Goal: Use online tool/utility: Utilize a website feature to perform a specific function

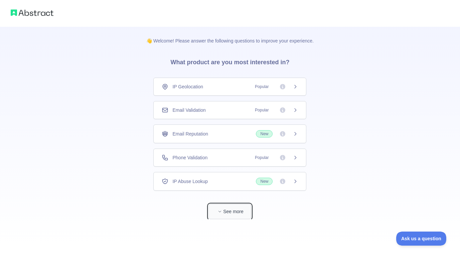
click at [222, 208] on span "button" at bounding box center [220, 211] width 7 height 7
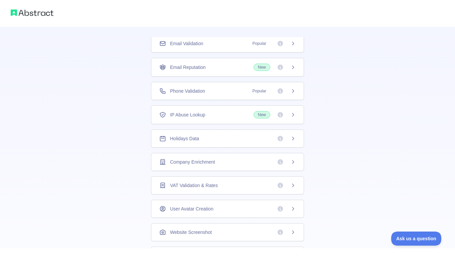
scroll to position [166, 0]
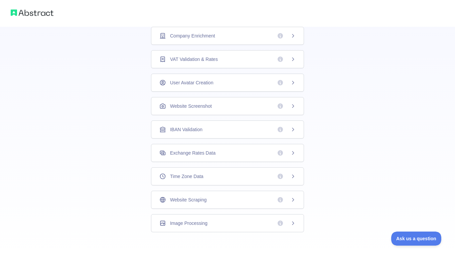
click at [202, 178] on div "Time Zone Data" at bounding box center [227, 176] width 136 height 7
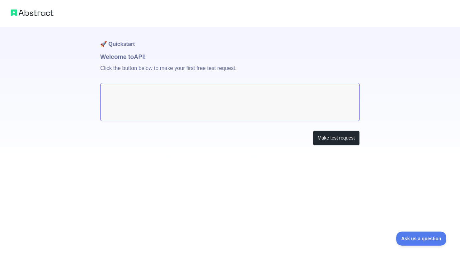
click at [165, 112] on textarea at bounding box center [230, 102] width 260 height 38
click at [147, 100] on textarea at bounding box center [230, 102] width 260 height 38
click at [335, 136] on button "Make test request" at bounding box center [336, 137] width 47 height 15
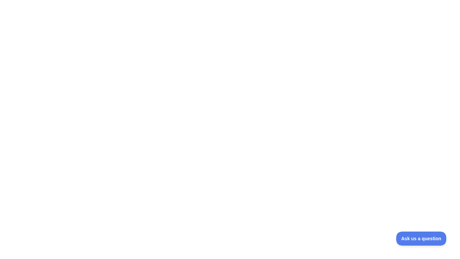
click at [170, 133] on div at bounding box center [230, 129] width 460 height 259
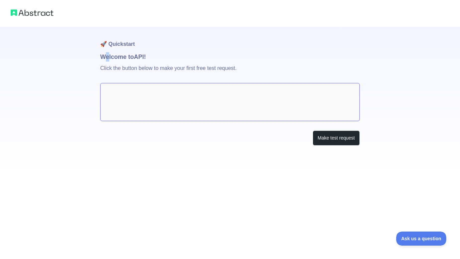
drag, startPoint x: 108, startPoint y: 60, endPoint x: 119, endPoint y: 60, distance: 11.4
click at [112, 60] on h1 "Welcome to API!" at bounding box center [230, 56] width 260 height 9
click at [336, 137] on button "Make test request" at bounding box center [336, 137] width 47 height 15
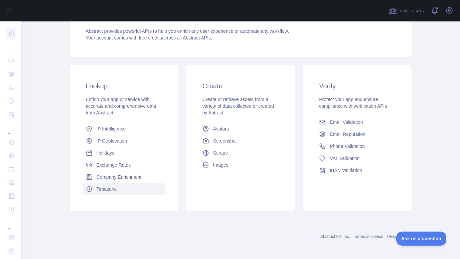
scroll to position [74, 0]
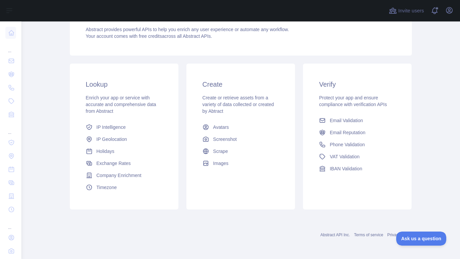
click at [90, 83] on h3 "Lookup" at bounding box center [124, 84] width 77 height 9
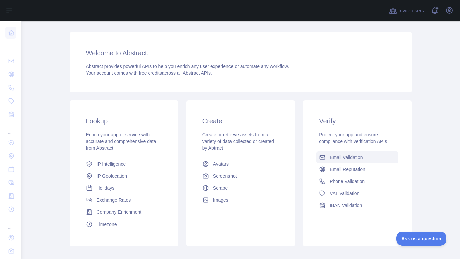
scroll to position [0, 0]
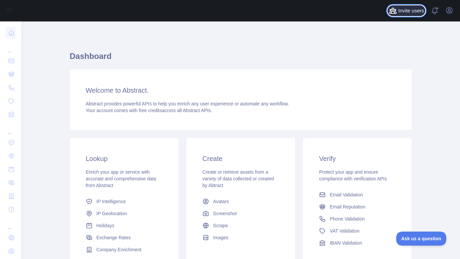
click at [412, 12] on span "Invite users" at bounding box center [411, 11] width 26 height 8
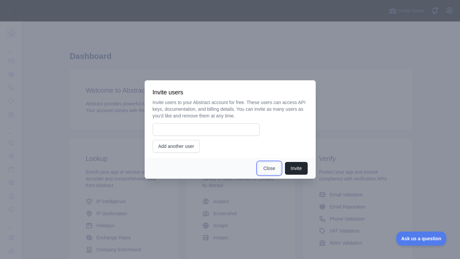
click at [258, 166] on button "Close" at bounding box center [269, 168] width 23 height 13
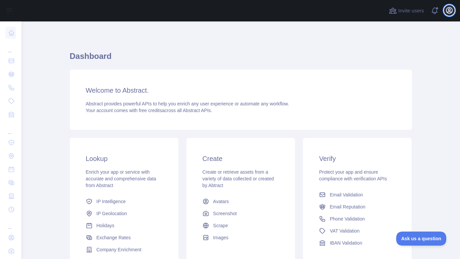
click at [451, 6] on button "Open user menu" at bounding box center [449, 10] width 11 height 11
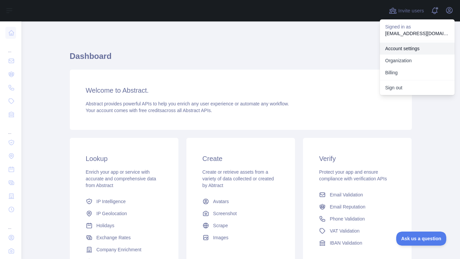
click at [420, 48] on link "Account settings" at bounding box center [417, 48] width 75 height 12
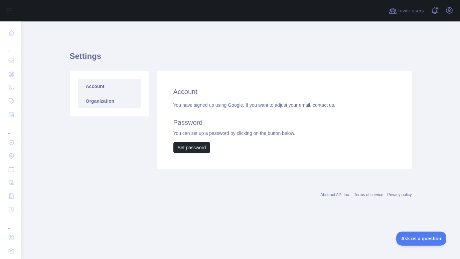
click at [106, 99] on link "Organization" at bounding box center [110, 101] width 64 height 15
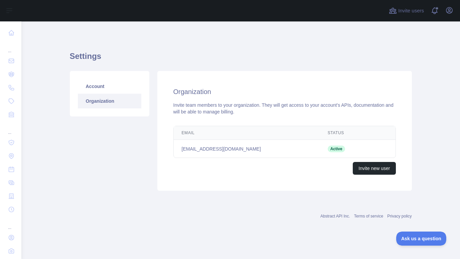
click at [87, 57] on h1 "Settings" at bounding box center [241, 59] width 342 height 16
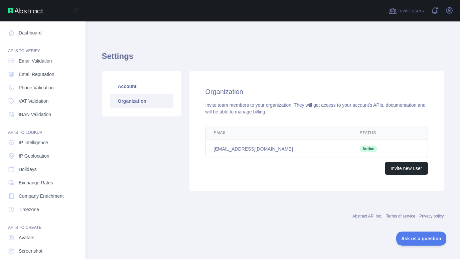
click at [15, 13] on img at bounding box center [25, 10] width 35 height 5
click at [41, 210] on link "Timezone" at bounding box center [42, 209] width 75 height 12
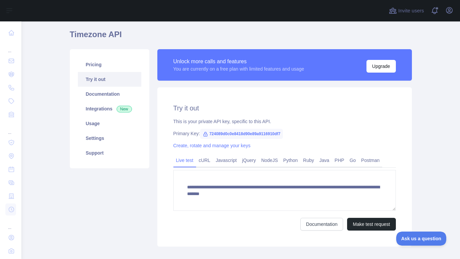
scroll to position [33, 0]
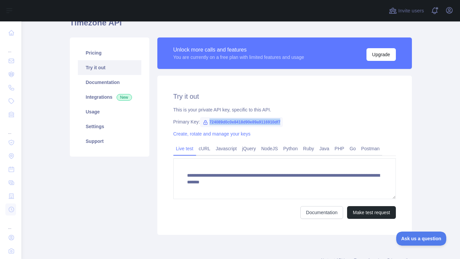
drag, startPoint x: 220, startPoint y: 121, endPoint x: 281, endPoint y: 122, distance: 60.8
click at [281, 122] on span "724089d0c0e8418d90e89a9116910df7" at bounding box center [241, 122] width 83 height 10
copy span "724089d0c0e8418d90e89a9116910df7"
click at [369, 212] on button "Make test request" at bounding box center [371, 212] width 48 height 13
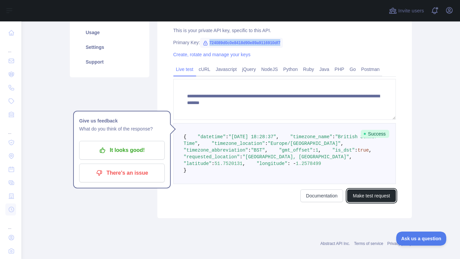
scroll to position [134, 0]
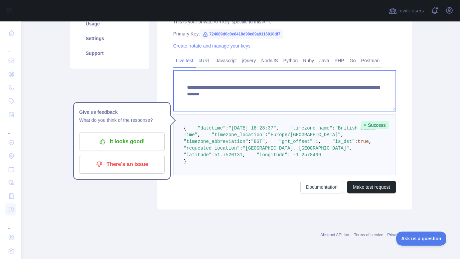
click at [214, 74] on textarea "**********" at bounding box center [284, 90] width 223 height 41
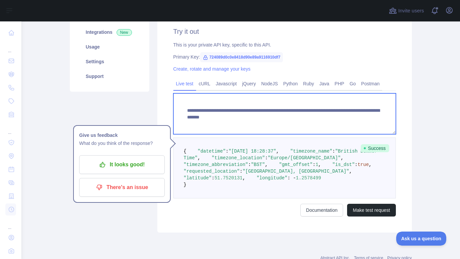
scroll to position [67, 0]
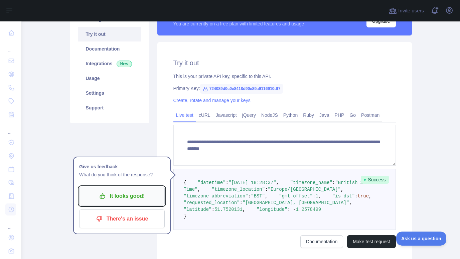
click at [120, 195] on p "It looks good!" at bounding box center [122, 195] width 76 height 11
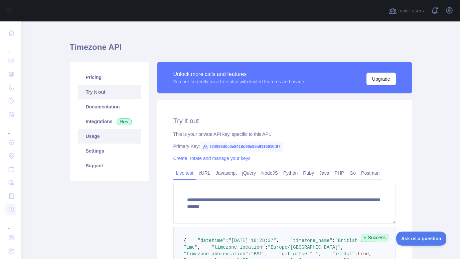
scroll to position [0, 0]
